Goal: Transaction & Acquisition: Download file/media

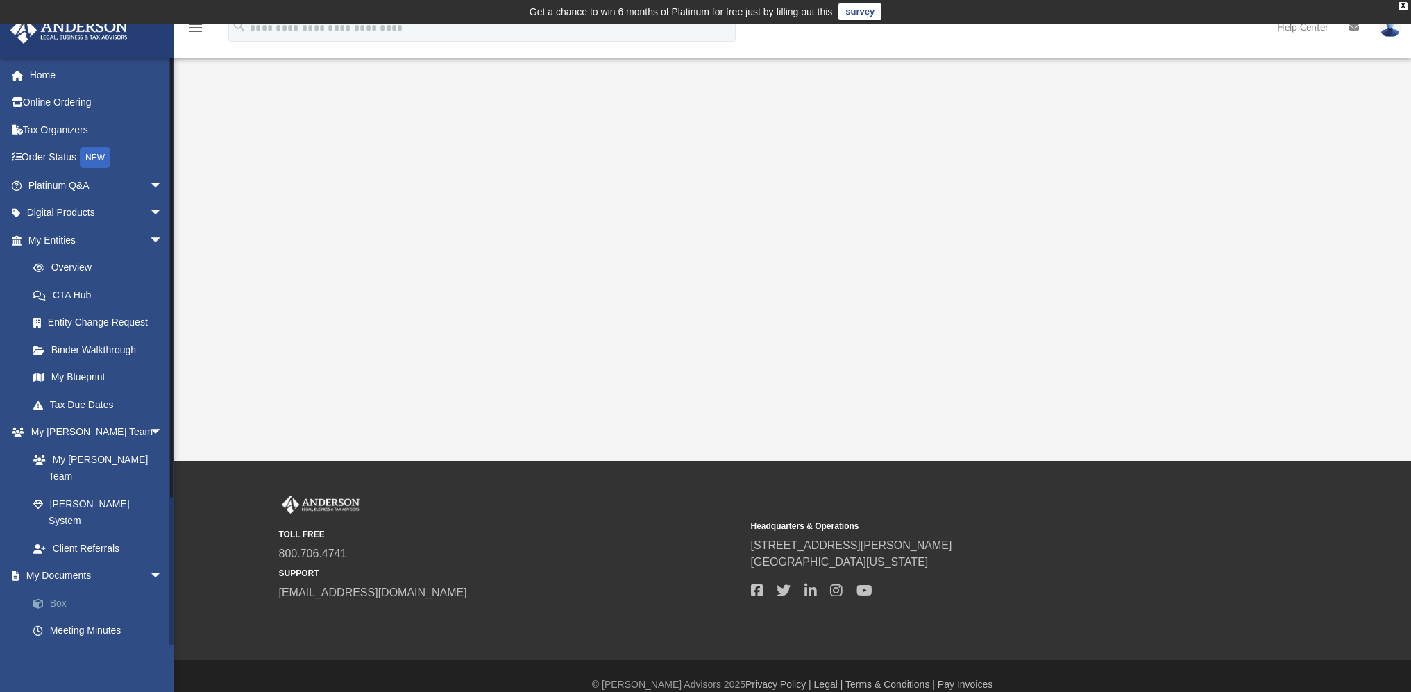
click at [58, 589] on link "Box" at bounding box center [101, 603] width 165 height 28
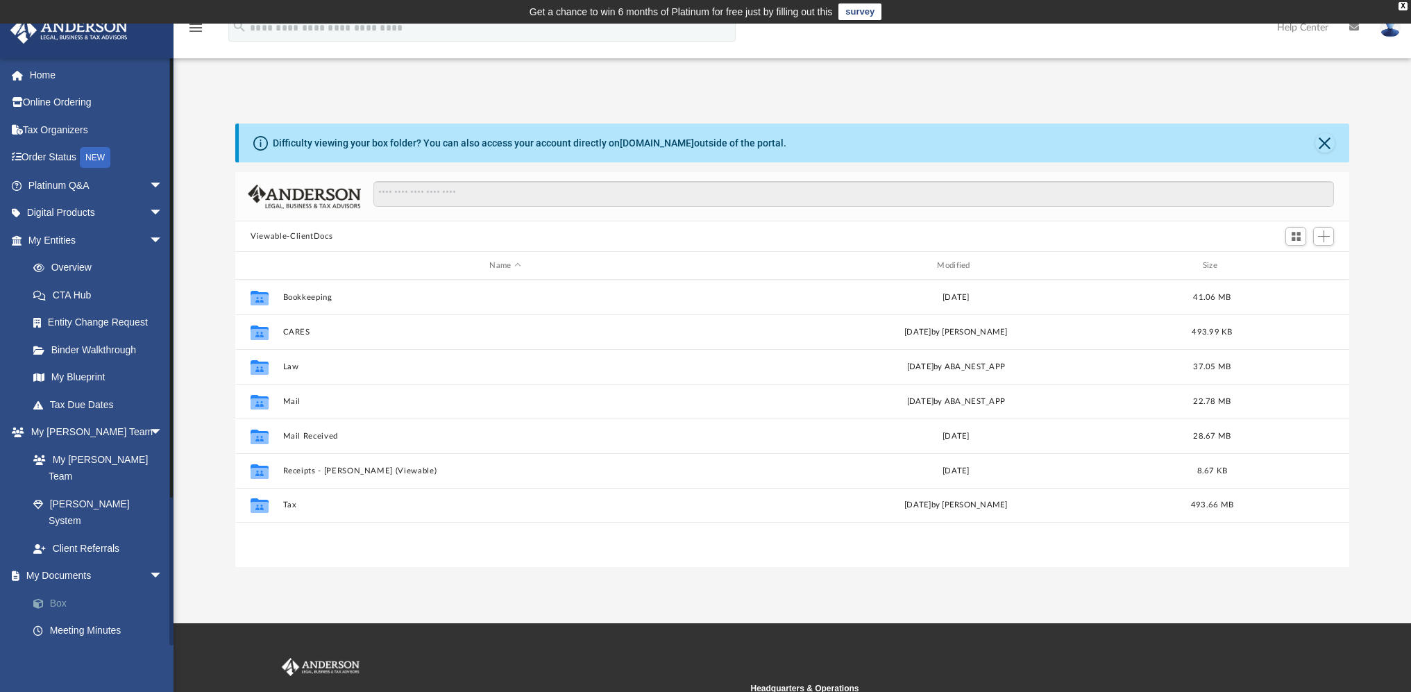
scroll to position [305, 1104]
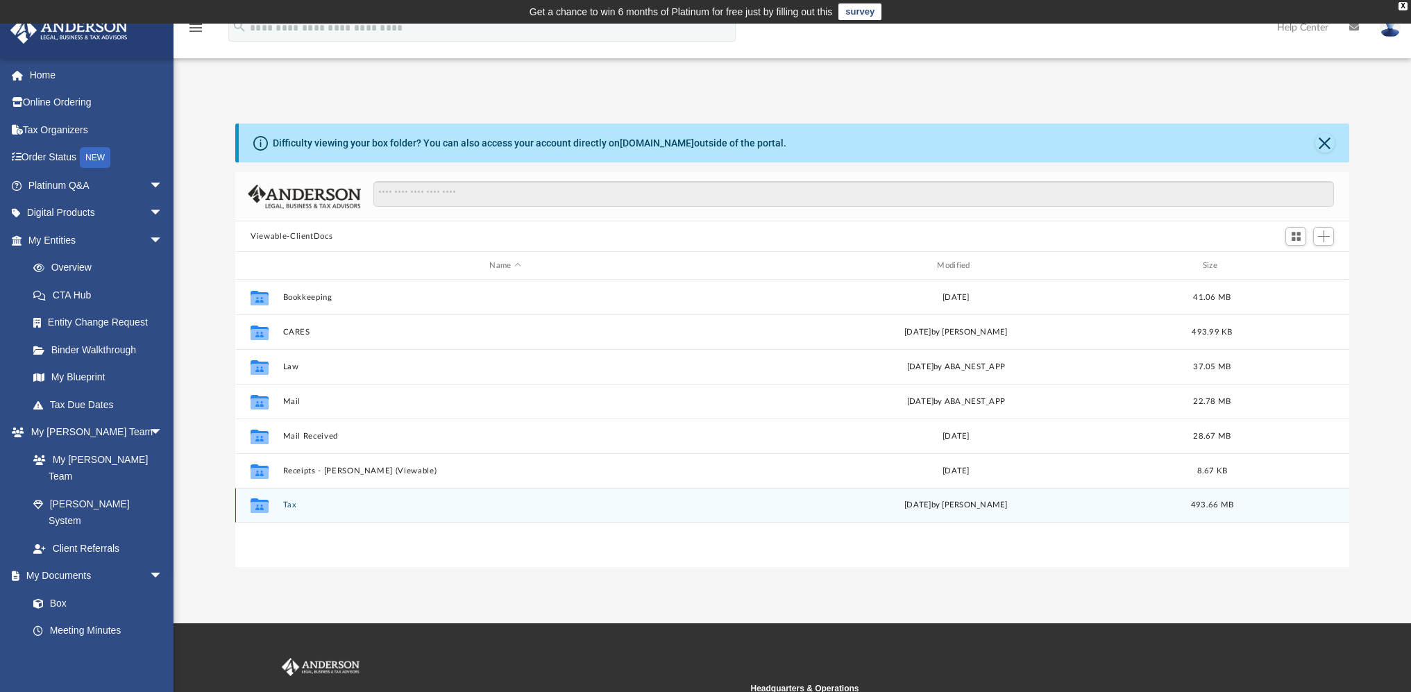
click at [289, 507] on button "Tax" at bounding box center [505, 504] width 445 height 9
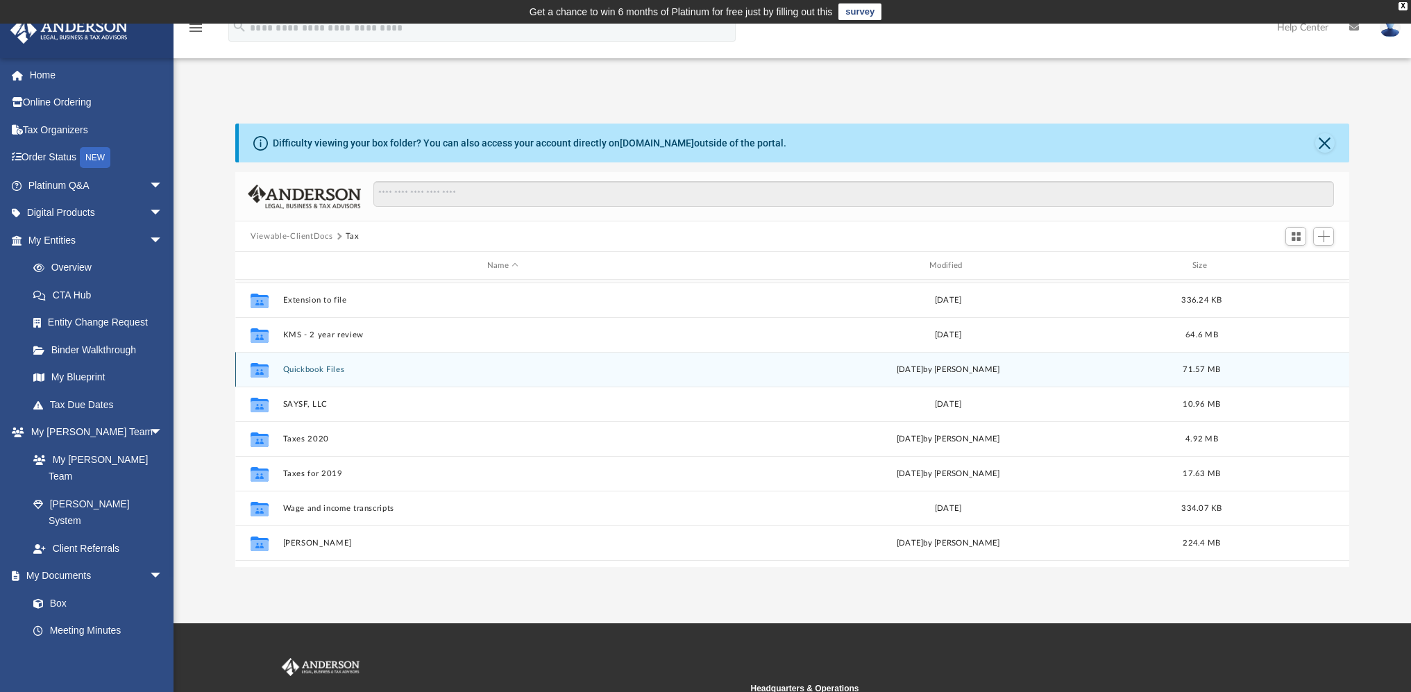
scroll to position [137, 0]
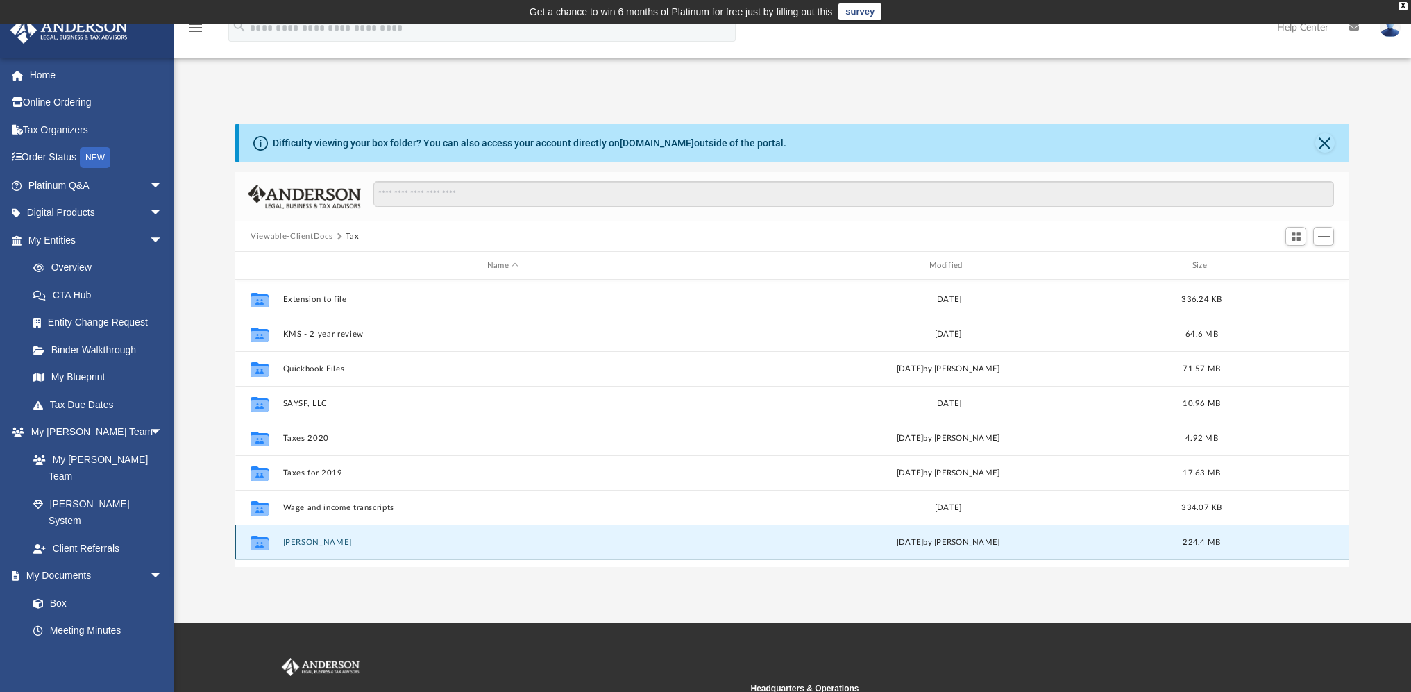
click at [287, 539] on button "[PERSON_NAME]" at bounding box center [502, 542] width 439 height 9
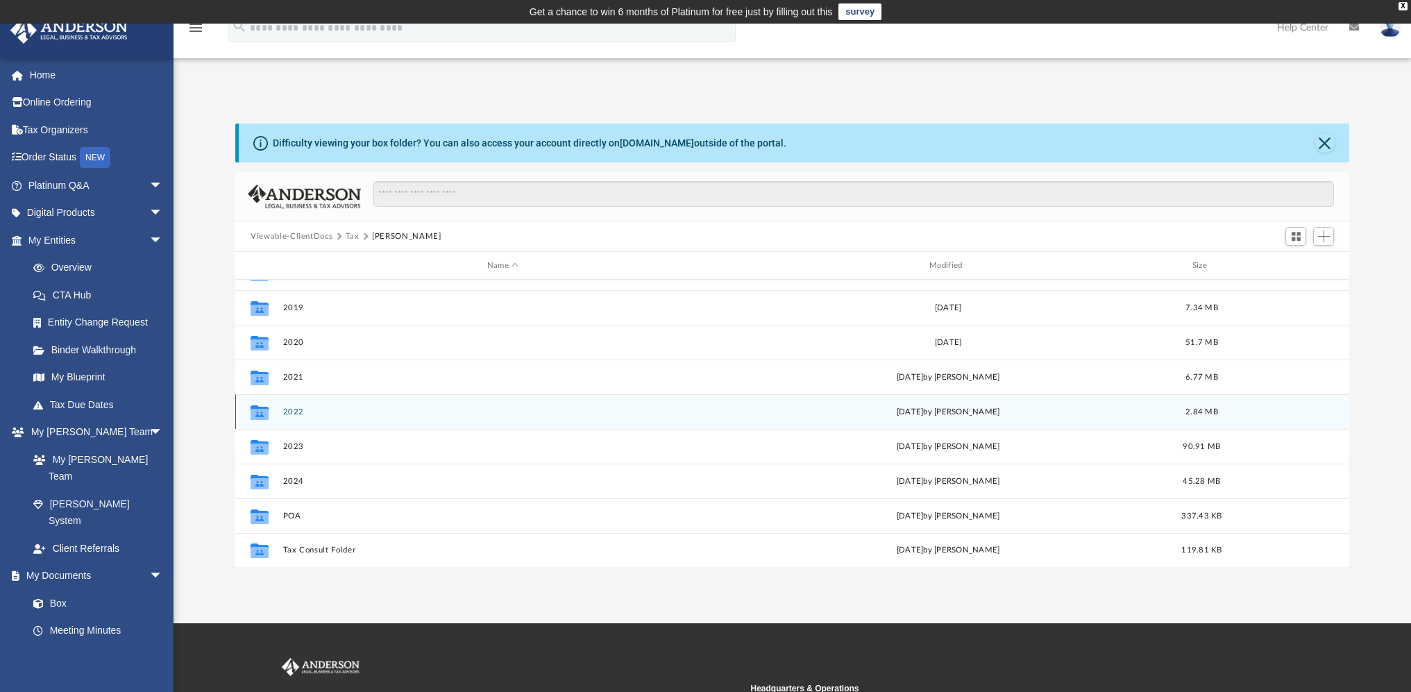
scroll to position [0, 0]
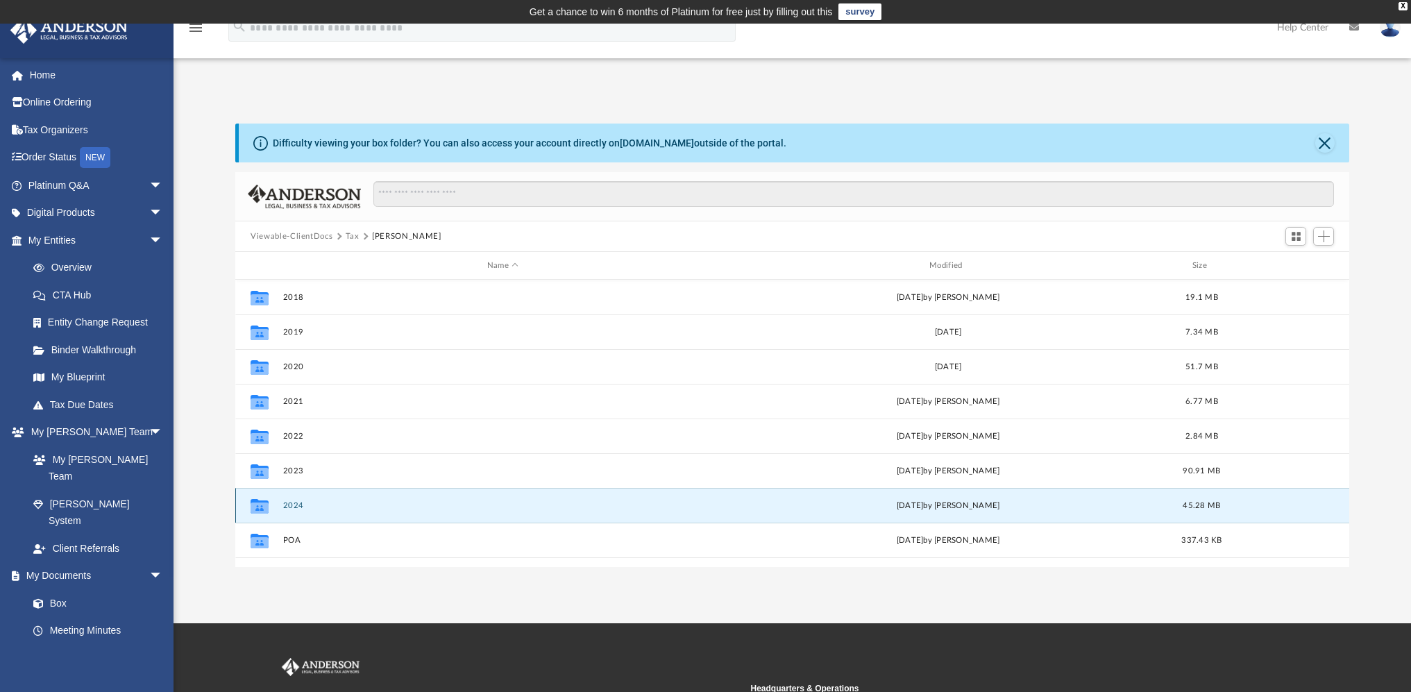
click at [284, 501] on button "2024" at bounding box center [502, 505] width 439 height 9
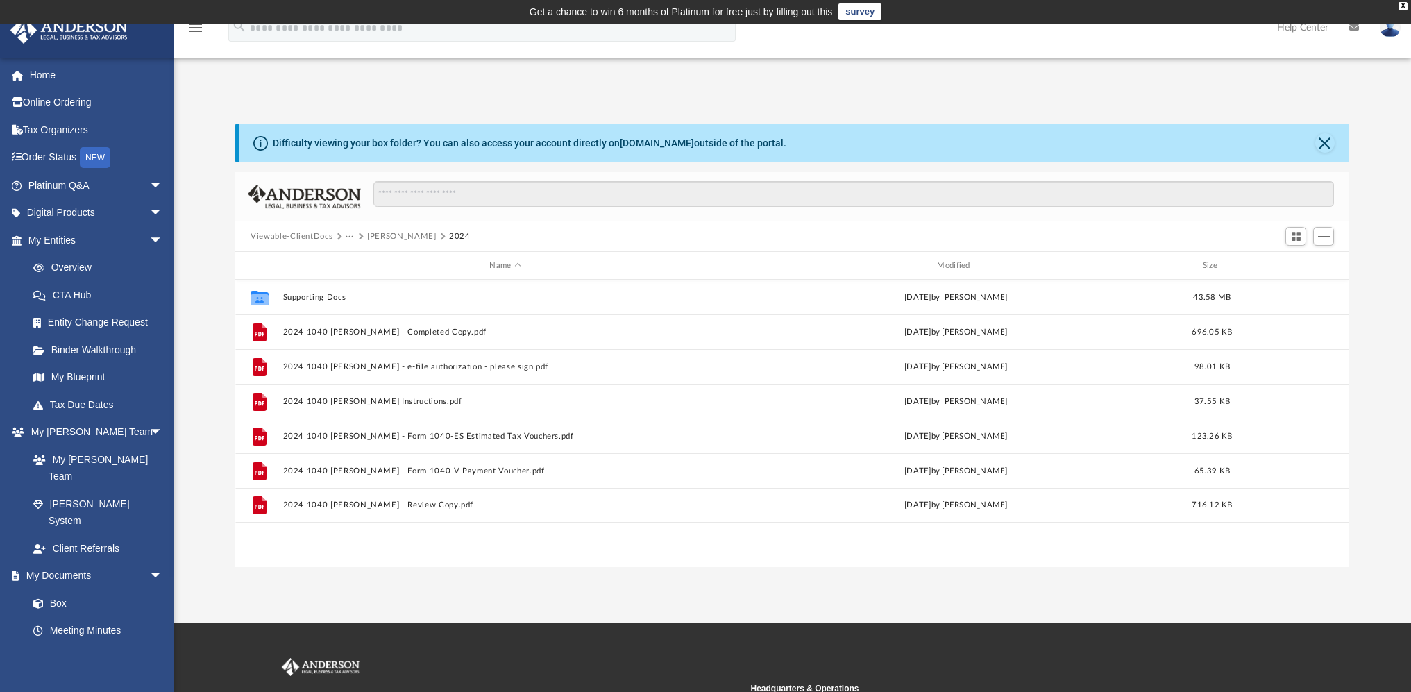
click at [382, 236] on button "[PERSON_NAME]" at bounding box center [401, 236] width 69 height 12
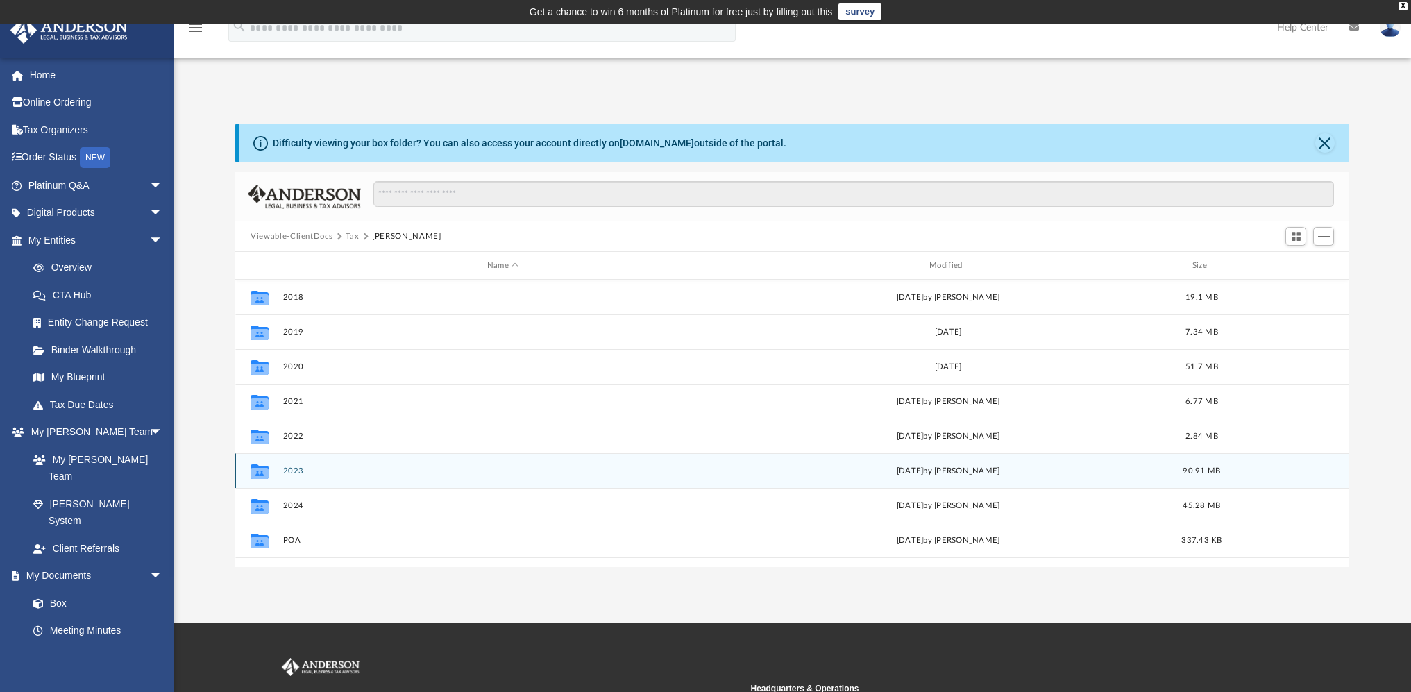
click at [291, 473] on button "2023" at bounding box center [502, 470] width 439 height 9
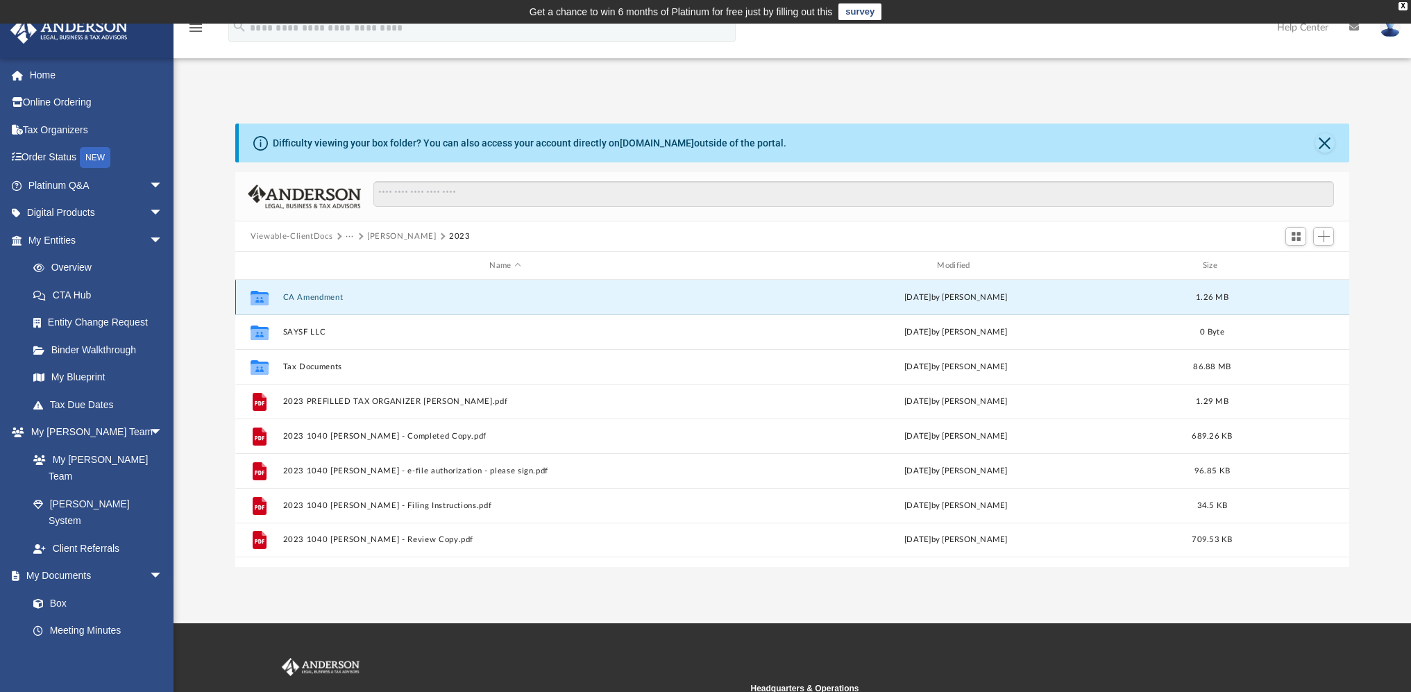
click at [318, 297] on button "CA Amendment" at bounding box center [505, 297] width 445 height 9
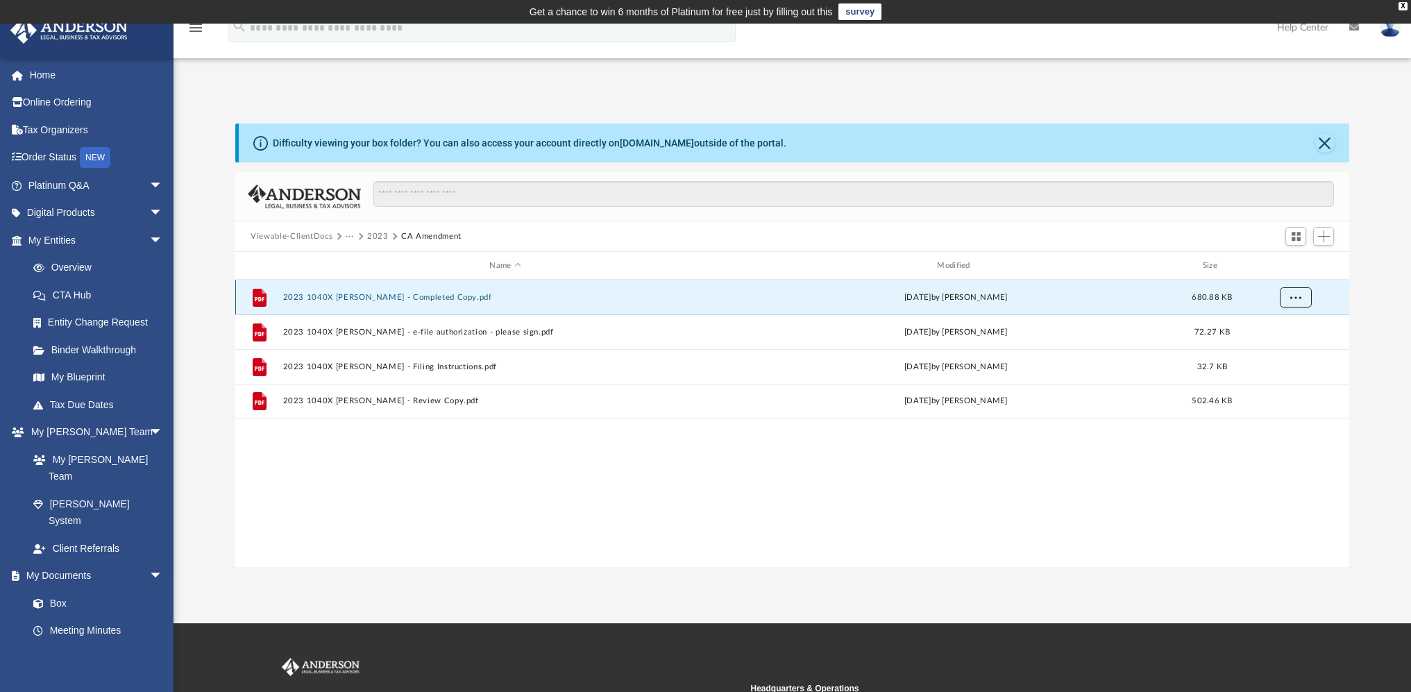
click at [1292, 294] on span "More options" at bounding box center [1295, 297] width 11 height 8
click at [1271, 349] on li "Download" at bounding box center [1283, 346] width 40 height 15
click at [375, 233] on button "2023" at bounding box center [378, 236] width 22 height 12
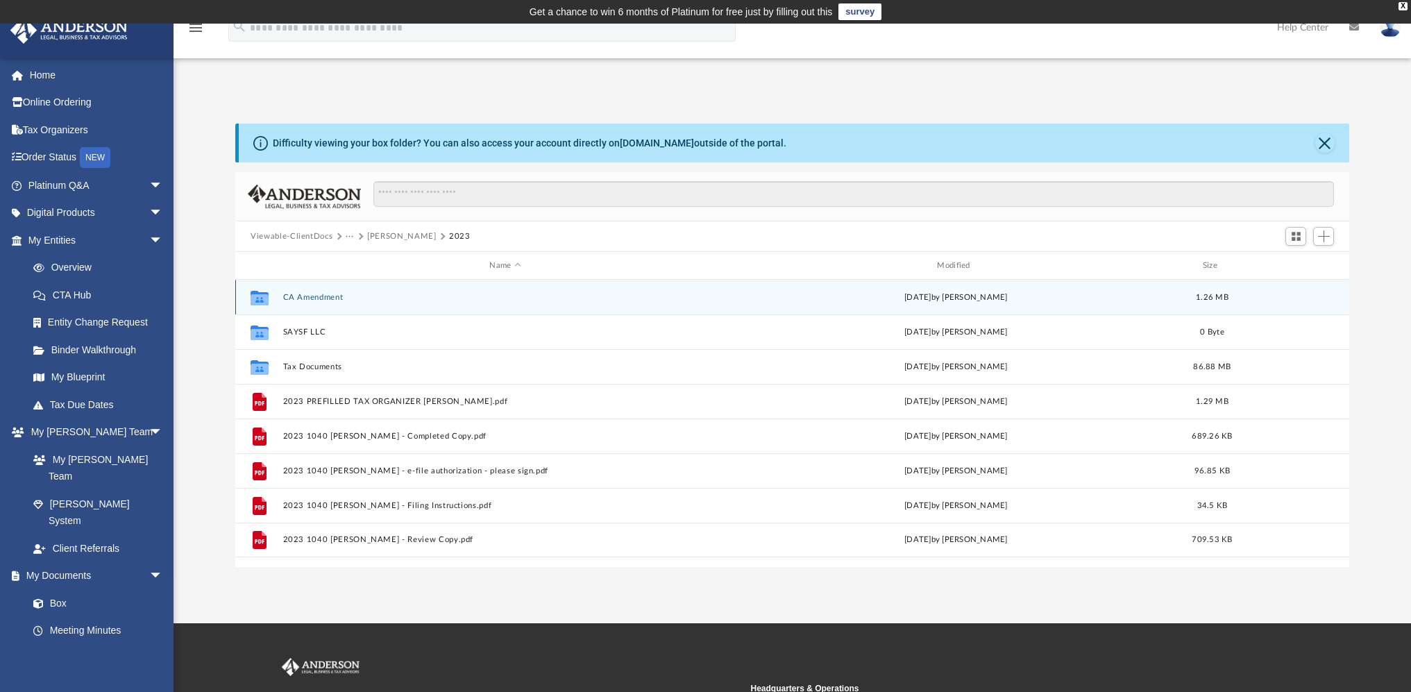
click at [336, 297] on button "CA Amendment" at bounding box center [505, 297] width 445 height 9
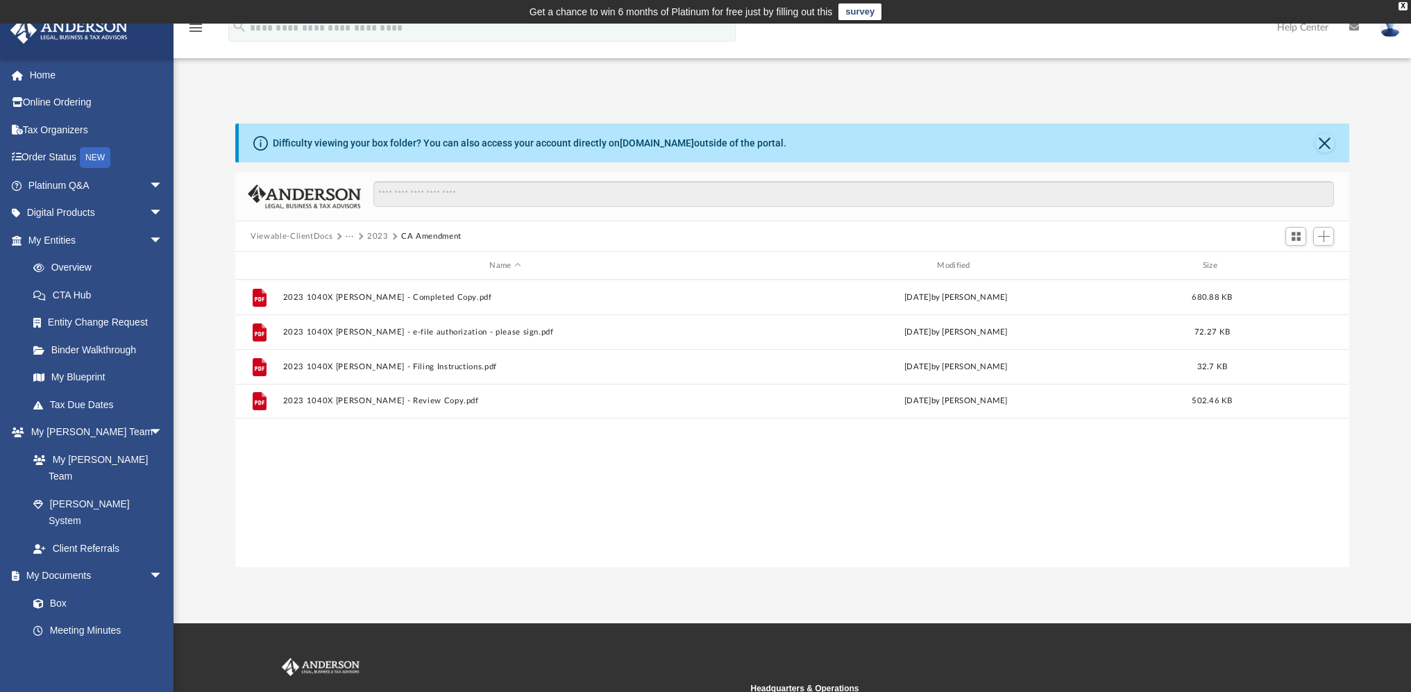
click at [1390, 33] on img at bounding box center [1390, 27] width 21 height 20
click at [1158, 117] on link "Logout" at bounding box center [1182, 121] width 139 height 28
